Goal: Book appointment/travel/reservation

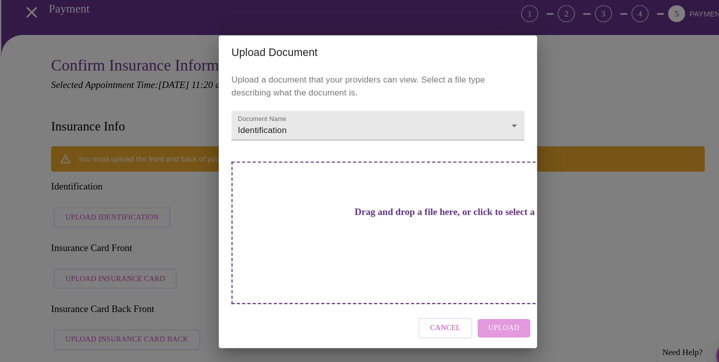
scroll to position [45, 0]
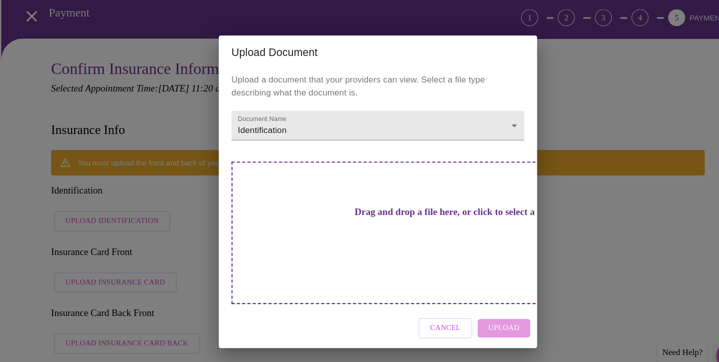
click at [477, 291] on div "Cancel Upload" at bounding box center [359, 310] width 300 height 38
click at [481, 291] on div "Cancel Upload" at bounding box center [359, 310] width 300 height 38
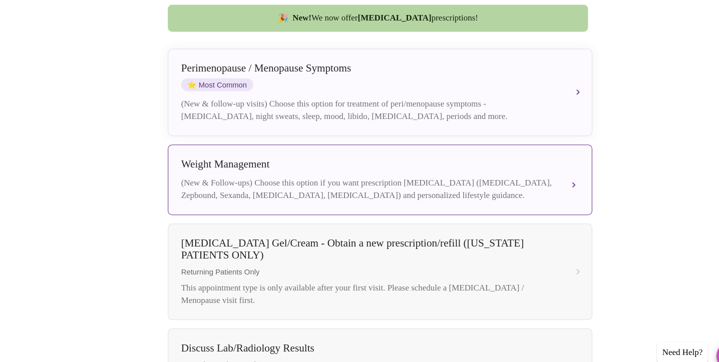
scroll to position [248, 0]
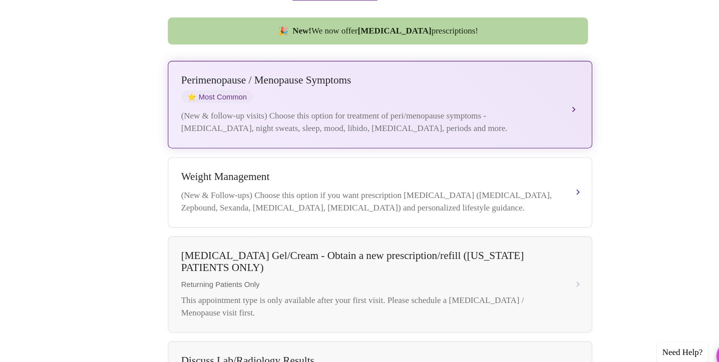
click at [494, 104] on div "(New & follow-up visits) Choose this option for treatment of peri/menopause sym…" at bounding box center [351, 116] width 355 height 24
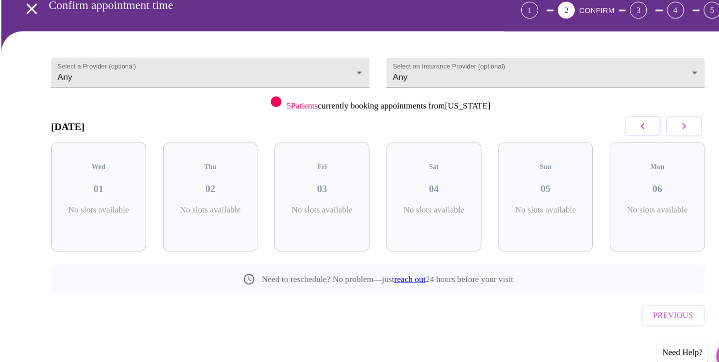
scroll to position [31, 0]
